Goal: Transaction & Acquisition: Purchase product/service

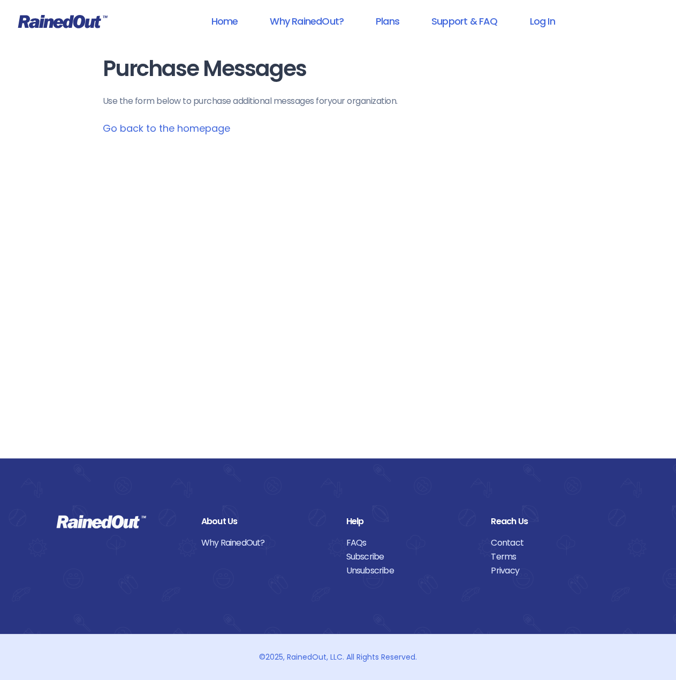
click at [170, 133] on link "Go back to the homepage" at bounding box center [166, 128] width 127 height 13
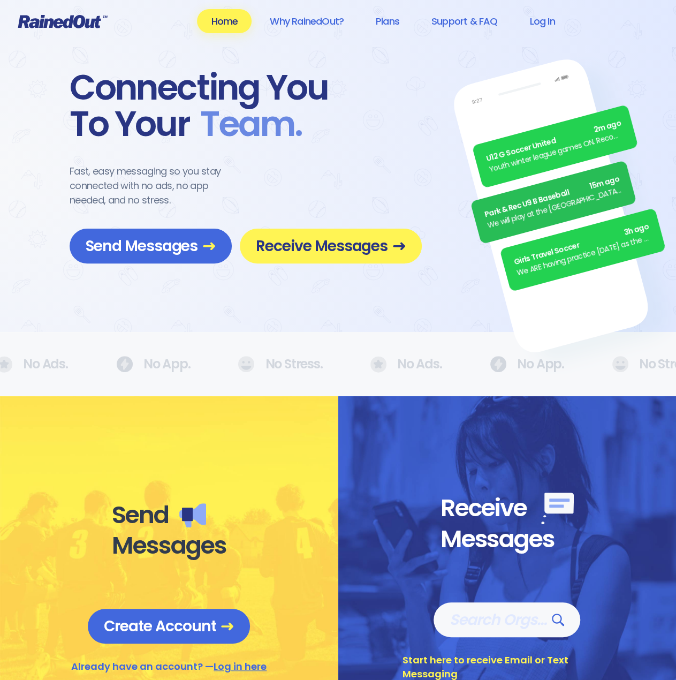
click at [55, 18] on icon at bounding box center [63, 21] width 90 height 14
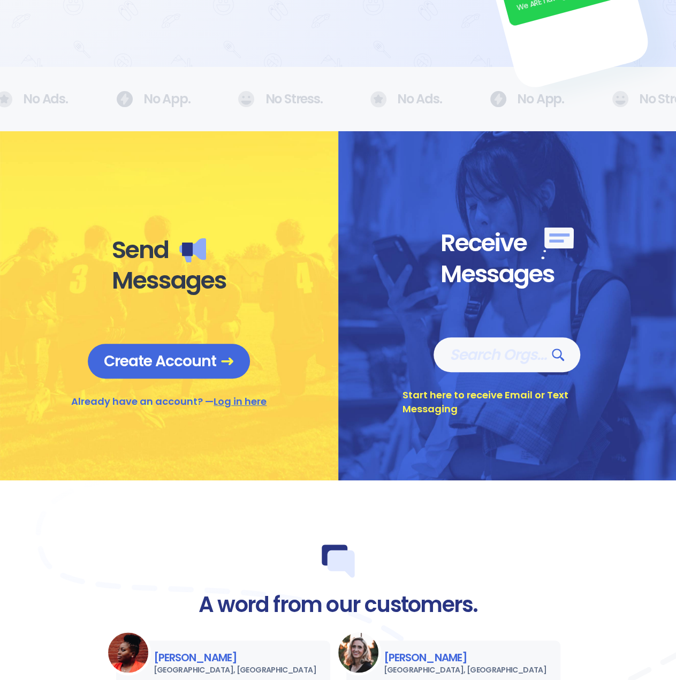
scroll to position [268, 0]
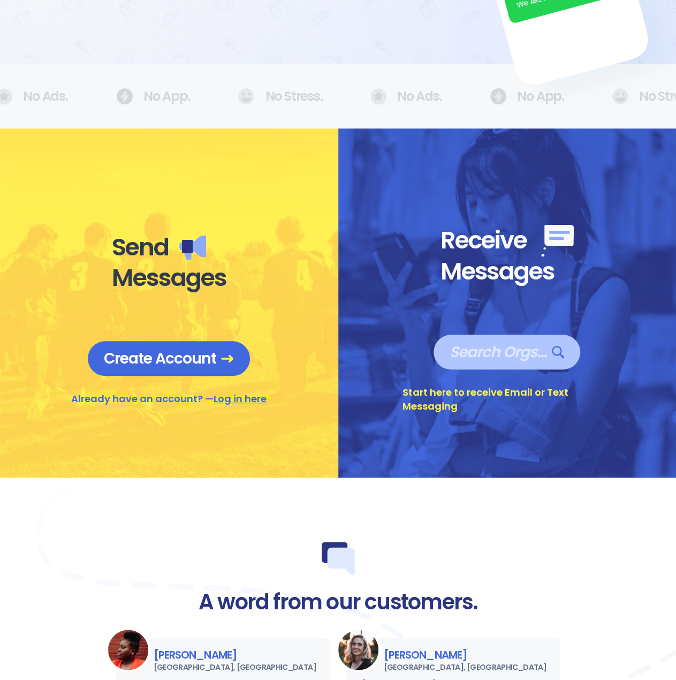
click at [493, 348] on span "Search Orgs…" at bounding box center [507, 352] width 115 height 19
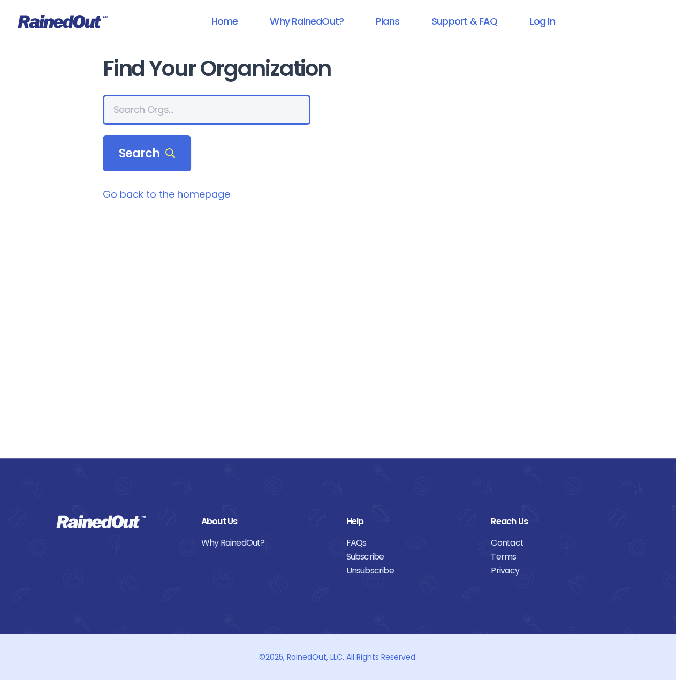
click at [128, 107] on input "text" at bounding box center [207, 110] width 208 height 30
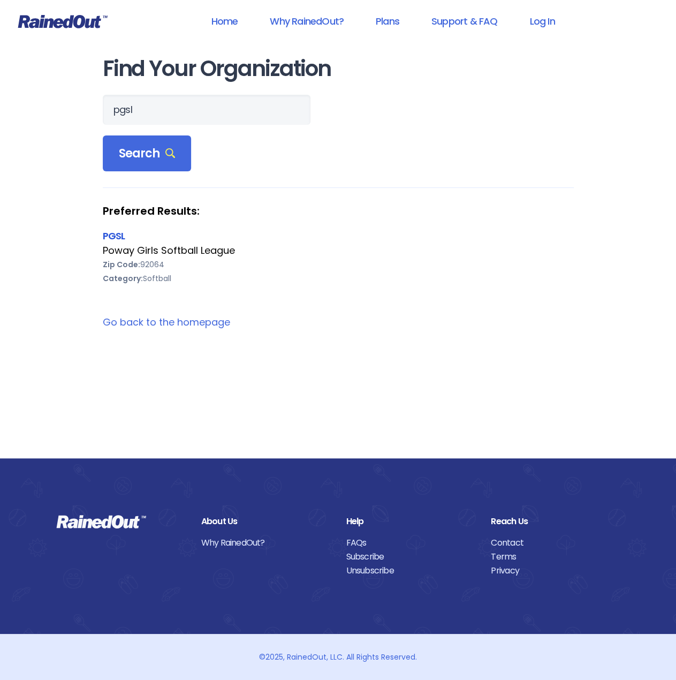
click at [115, 239] on link "PGSL" at bounding box center [114, 235] width 22 height 13
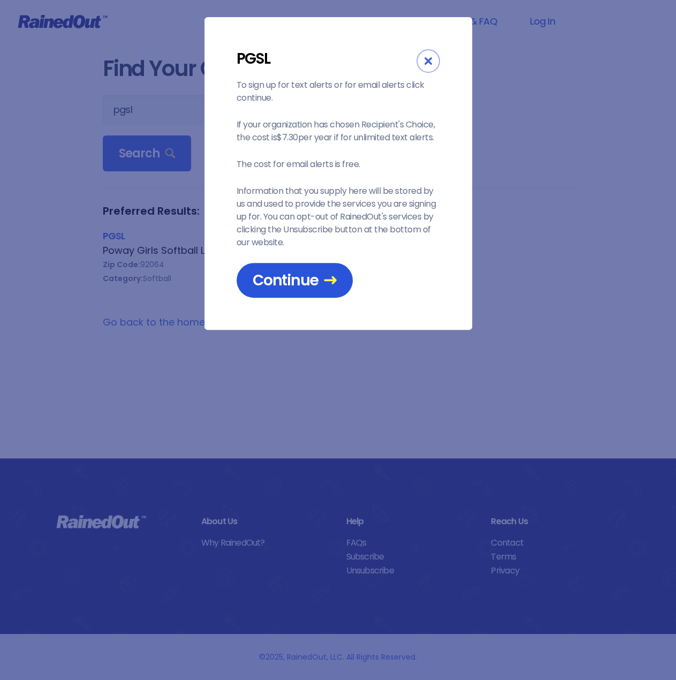
click at [312, 282] on span "Continue" at bounding box center [295, 280] width 84 height 19
click at [426, 65] on div "Close" at bounding box center [428, 61] width 24 height 24
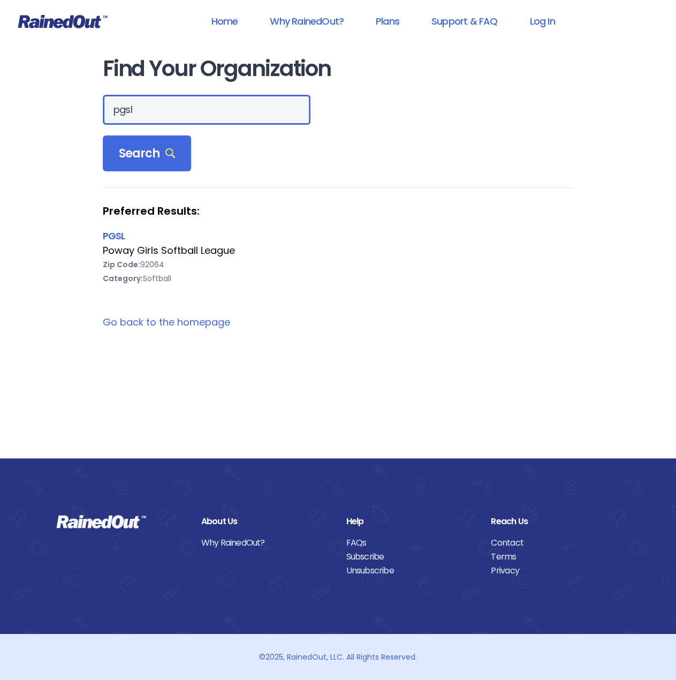
drag, startPoint x: 147, startPoint y: 113, endPoint x: -1, endPoint y: 113, distance: 147.7
click at [0, 113] on html "Home Why RainedOut? Plans Support & FAQ Log In Find Your Organization pgsl Sear…" at bounding box center [338, 340] width 676 height 680
type input "poway"
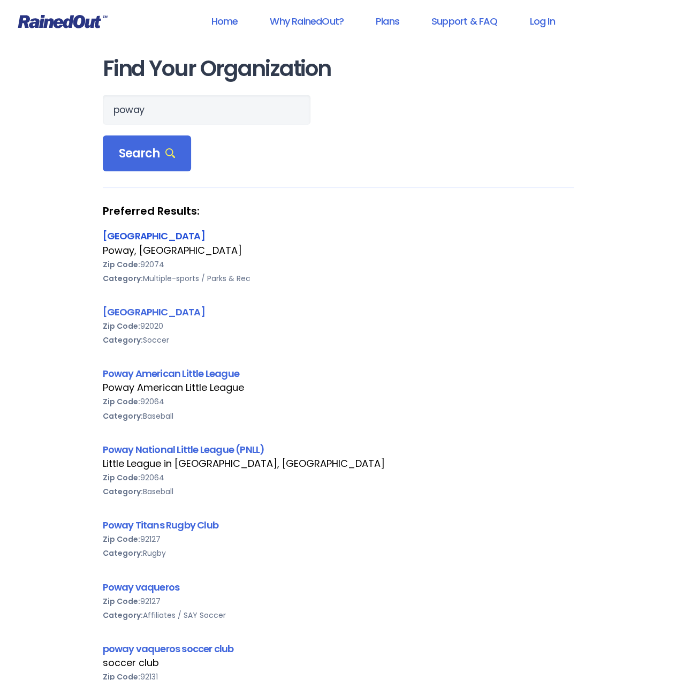
click at [117, 230] on link "[GEOGRAPHIC_DATA]" at bounding box center [154, 235] width 102 height 13
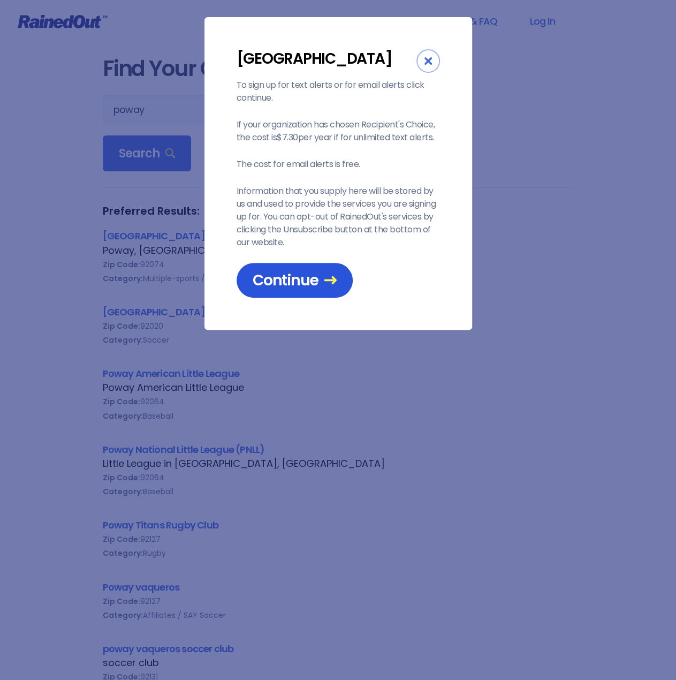
click at [302, 283] on span "Continue" at bounding box center [295, 280] width 84 height 19
